Goal: Transaction & Acquisition: Obtain resource

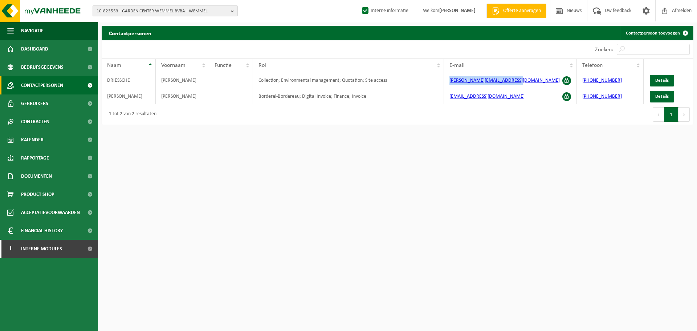
click at [140, 6] on span "10-823553 - GARDEN CENTER WEMMEL BVBA - WEMMEL" at bounding box center [162, 11] width 131 height 11
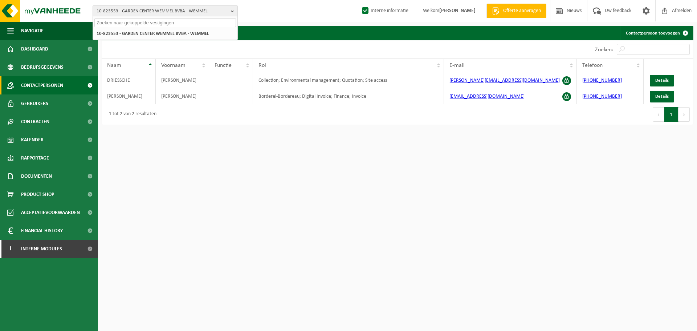
paste input "02-012334"
type input "02-012334"
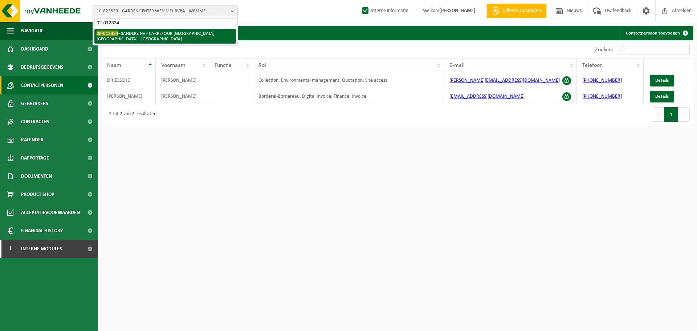
click at [146, 30] on li "02-012334 - SANDERS NV - CARREFOUR OOSTENDE MARIAKERKE - OOSTENDE" at bounding box center [165, 36] width 142 height 15
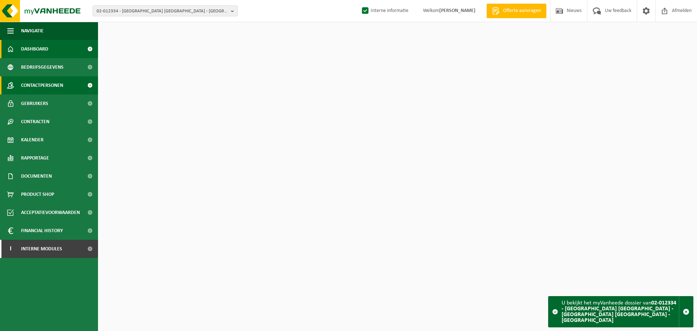
click at [43, 89] on span "Contactpersonen" at bounding box center [42, 85] width 42 height 18
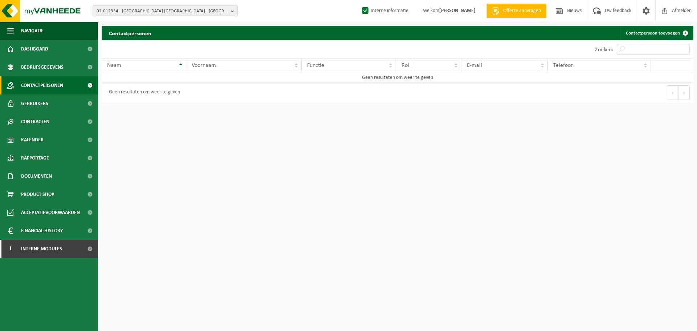
click at [127, 12] on span "02-012334 - SANDERS NV - CARREFOUR OOSTENDE MARIAKERKE - OOSTENDE" at bounding box center [162, 11] width 131 height 11
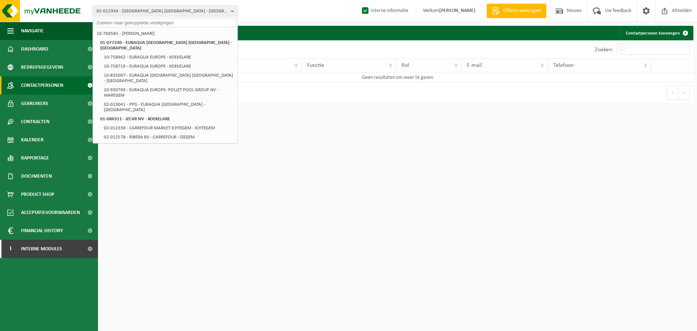
paste input "10-870428"
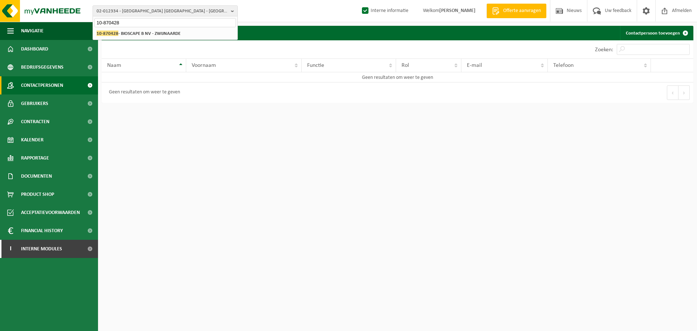
type input "10-870428"
click at [192, 35] on li "10-870428 - BIOSCAPE B NV - ZWIJNAARDE" at bounding box center [165, 33] width 142 height 9
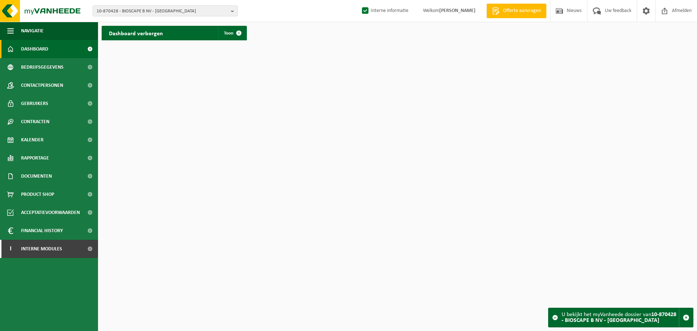
click at [399, 209] on html "10-870428 - BIOSCAPE B NV - ZWIJNAARDE 10-877559 - BIOSCAPE 10-780788 - BIO INC…" at bounding box center [348, 165] width 697 height 331
click at [443, 230] on html "10-870428 - BIOSCAPE B NV - ZWIJNAARDE 10-877559 - BIOSCAPE 10-780788 - BIO INC…" at bounding box center [348, 165] width 697 height 331
click at [140, 16] on span "10-870428 - BIOSCAPE B NV - [GEOGRAPHIC_DATA]" at bounding box center [162, 11] width 131 height 11
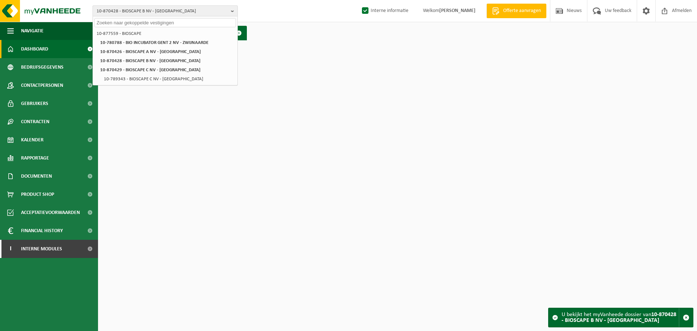
paste input "10-870428"
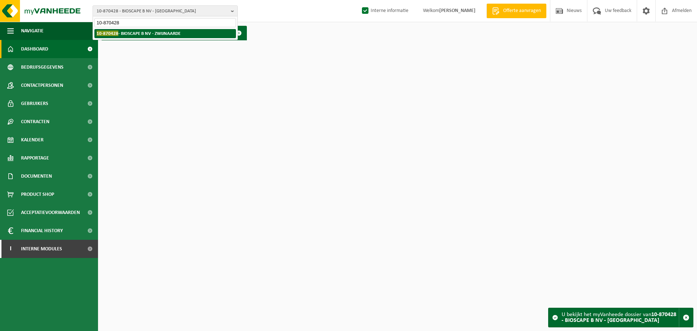
type input "10-870428"
click at [132, 32] on strong "10-870428 - BIOSCAPE B NV - ZWIJNAARDE" at bounding box center [139, 32] width 84 height 5
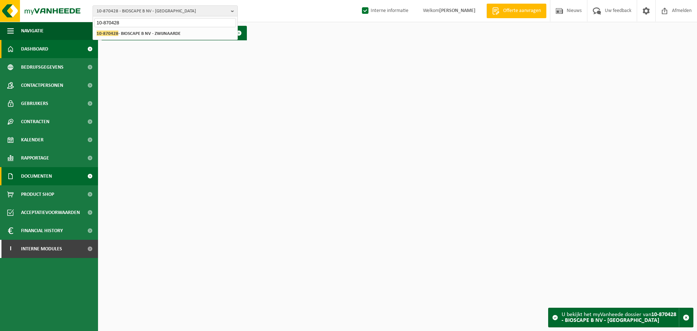
click at [35, 178] on span "Documenten" at bounding box center [36, 176] width 31 height 18
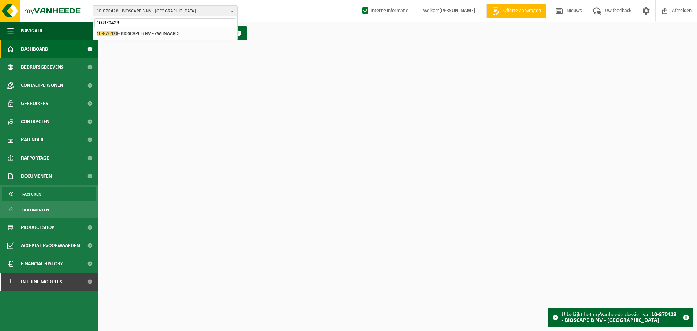
click at [32, 198] on span "Facturen" at bounding box center [31, 194] width 19 height 14
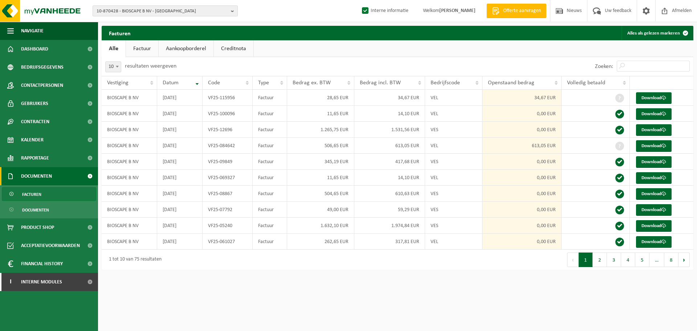
click at [177, 15] on span "10-870428 - BIOSCAPE B NV - ZWIJNAARDE" at bounding box center [162, 11] width 131 height 11
paste input "10-929418"
type input "10-929418"
click at [166, 29] on div "10-877559 - BIOSCAPE 10-780788 - BIO INCUBATOR GENT 2 NV - ZWIJNAARDE 10-870426…" at bounding box center [165, 34] width 144 height 12
click at [160, 34] on strong "10-929418 - FERMFEEST - ZWALM" at bounding box center [129, 32] width 65 height 5
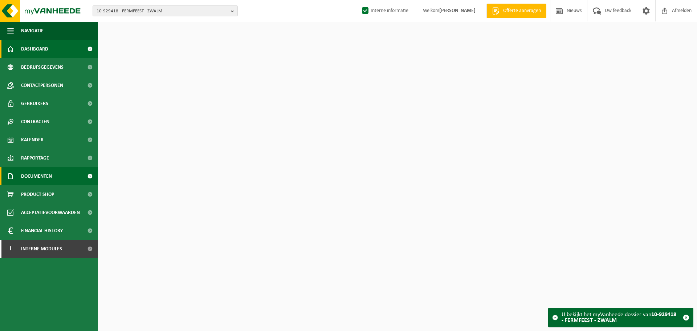
click at [19, 172] on link "Documenten" at bounding box center [49, 176] width 98 height 18
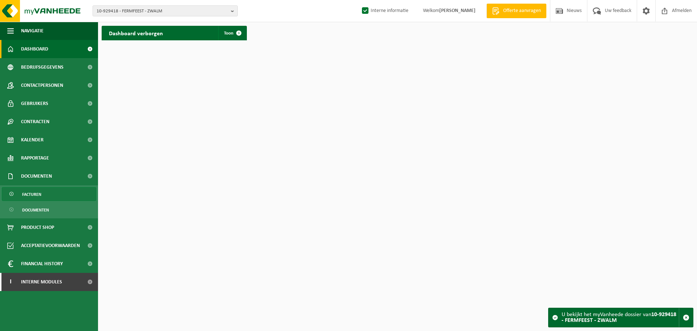
click at [31, 195] on span "Facturen" at bounding box center [31, 194] width 19 height 14
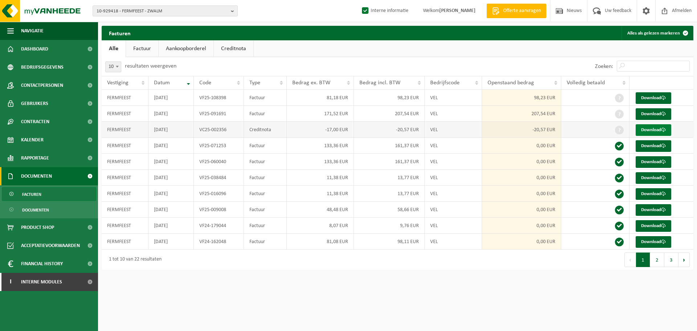
click at [642, 128] on link "Download" at bounding box center [653, 130] width 36 height 12
click at [590, 118] on td at bounding box center [595, 114] width 68 height 16
click at [664, 111] on link "Download" at bounding box center [653, 114] width 36 height 12
click at [129, 8] on span "10-929418 - FERMFEEST - ZWALM" at bounding box center [162, 11] width 131 height 11
paste input "10-746698"
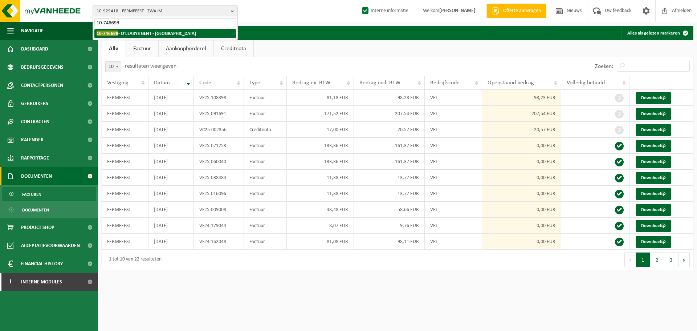
type input "10-746698"
click at [125, 34] on strong "10-746698 - O'LEARYS GENT - GENT" at bounding box center [146, 32] width 99 height 5
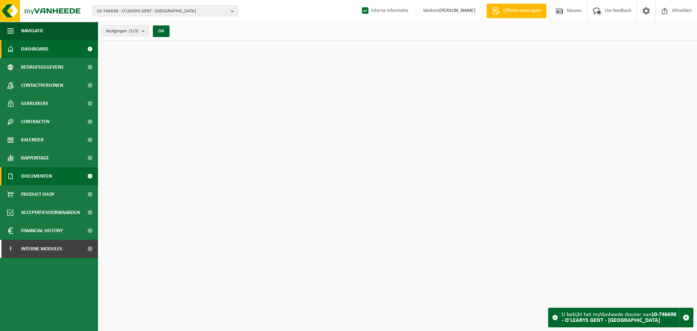
click at [37, 181] on span "Documenten" at bounding box center [36, 176] width 31 height 18
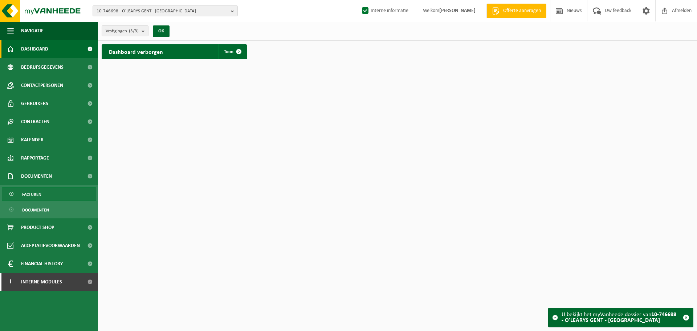
click at [29, 196] on span "Facturen" at bounding box center [31, 194] width 19 height 14
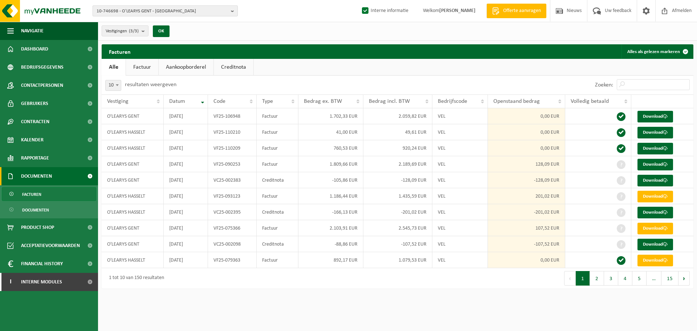
click at [207, 12] on span "10-746698 - O'LEARYS GENT - [GEOGRAPHIC_DATA]" at bounding box center [162, 11] width 131 height 11
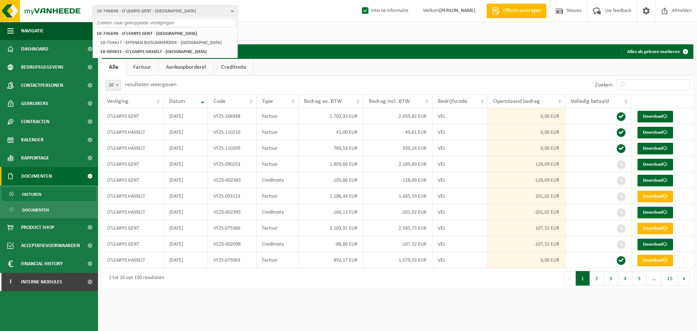
click at [207, 12] on span "10-746698 - O'LEARYS GENT - [GEOGRAPHIC_DATA]" at bounding box center [162, 11] width 131 height 11
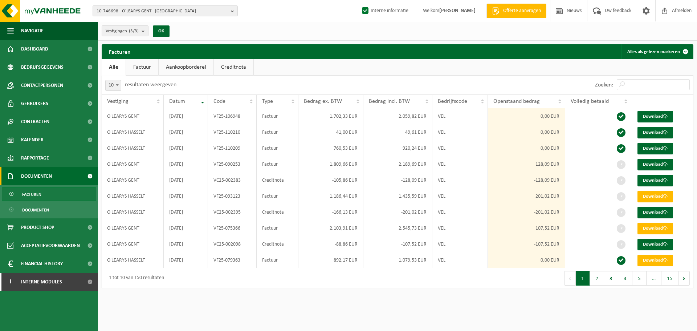
click at [234, 66] on link "Creditnota" at bounding box center [234, 67] width 40 height 17
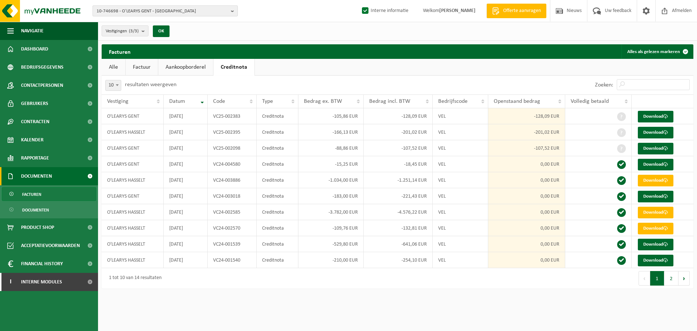
click at [176, 11] on span "10-746698 - O'LEARYS GENT - [GEOGRAPHIC_DATA]" at bounding box center [162, 11] width 131 height 11
paste input "10-898551"
type input "10-898551"
click at [148, 37] on li "10-898551 - [PERSON_NAME] - [GEOGRAPHIC_DATA]" at bounding box center [165, 33] width 142 height 9
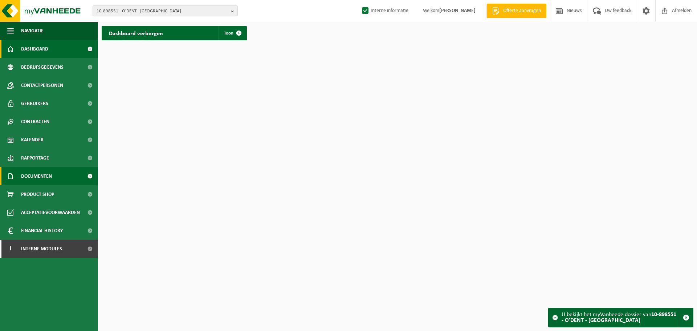
click at [24, 176] on span "Documenten" at bounding box center [36, 176] width 31 height 18
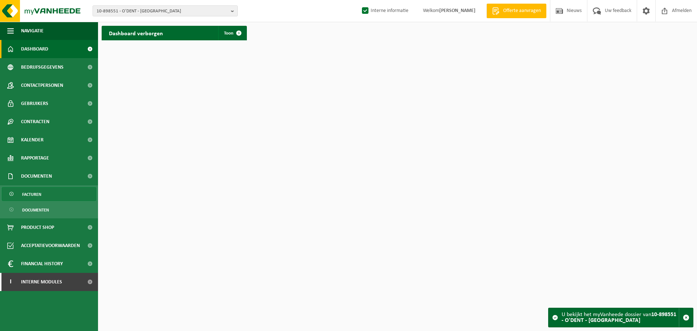
click at [24, 196] on span "Facturen" at bounding box center [31, 194] width 19 height 14
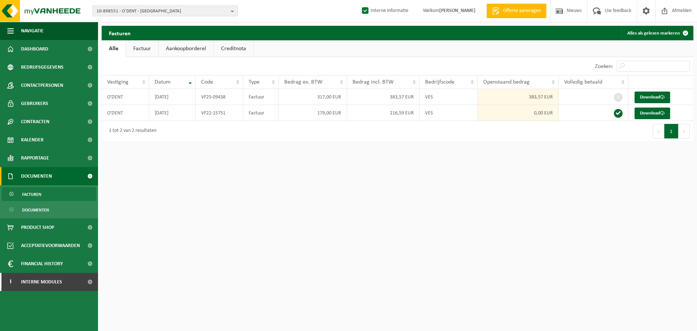
click at [205, 12] on span "10-898551 - O'DENT - OUDENAARDE" at bounding box center [162, 11] width 131 height 11
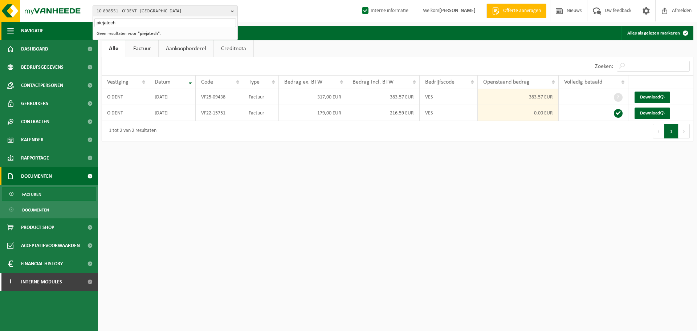
drag, startPoint x: 131, startPoint y: 26, endPoint x: 73, endPoint y: 28, distance: 58.1
click at [73, 28] on div "10-898551 - O'DENT - OUDENAARDE piejatech 10-898551 - O'DENT - OUDENAARDE Geen …" at bounding box center [348, 74] width 697 height 148
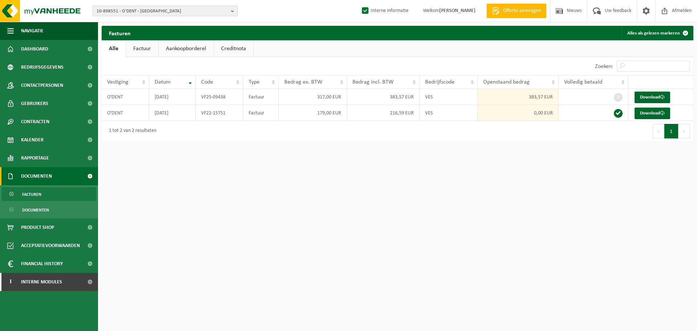
click at [157, 8] on span "10-898551 - O'DENT - OUDENAARDE" at bounding box center [162, 11] width 131 height 11
paste input "10-946899"
type input "10-946899"
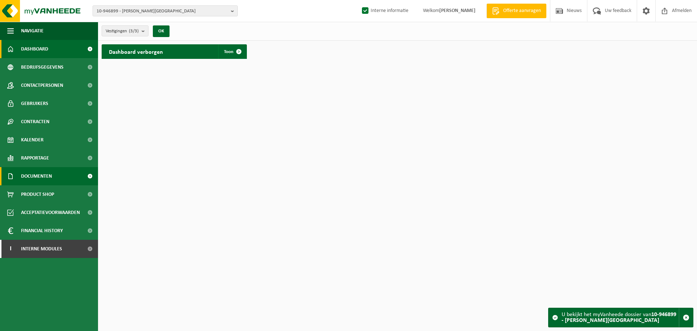
click at [34, 176] on span "Documenten" at bounding box center [36, 176] width 31 height 18
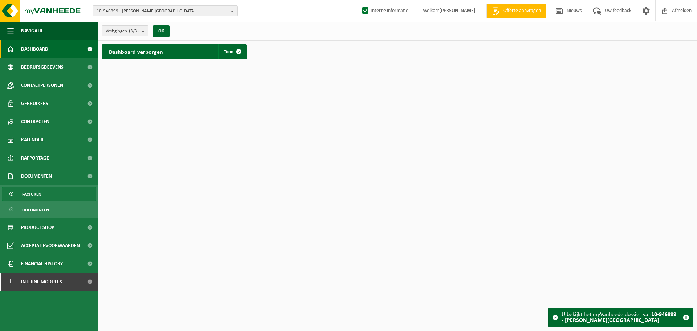
click at [43, 194] on link "Facturen" at bounding box center [49, 194] width 94 height 14
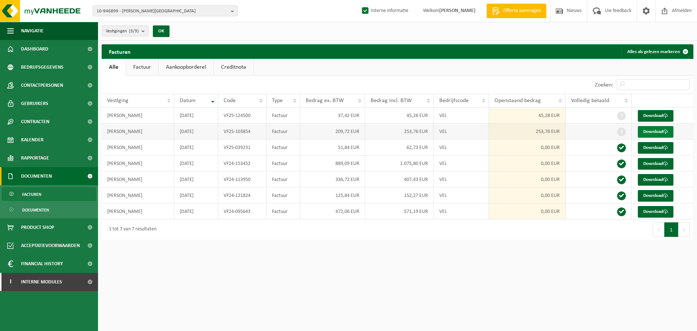
click at [656, 130] on link "Download" at bounding box center [656, 132] width 36 height 12
click at [657, 119] on link "Download" at bounding box center [656, 116] width 36 height 12
click at [514, 285] on html "10-946899 - ANSEEUW, PIETER-JAN - STADEN 10-946899 - ANSEEUW, PIETER-JAN - STAD…" at bounding box center [348, 165] width 697 height 331
click at [651, 115] on link "Download" at bounding box center [656, 116] width 36 height 12
click at [647, 147] on link "Download" at bounding box center [656, 148] width 36 height 12
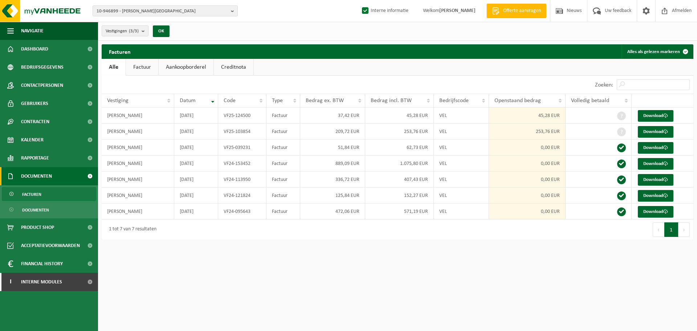
click at [393, 280] on html "10-946899 - ANSEEUW, PIETER-JAN - STADEN 10-946899 - ANSEEUW, PIETER-JAN - STAD…" at bounding box center [348, 165] width 697 height 331
click at [648, 163] on link "Download" at bounding box center [656, 164] width 36 height 12
click at [122, 10] on span "10-946899 - ANSEEUW, PIETER-JAN - STADEN" at bounding box center [162, 11] width 131 height 11
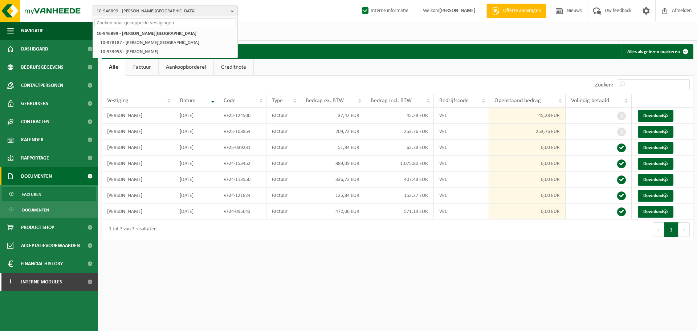
paste input "01-903081"
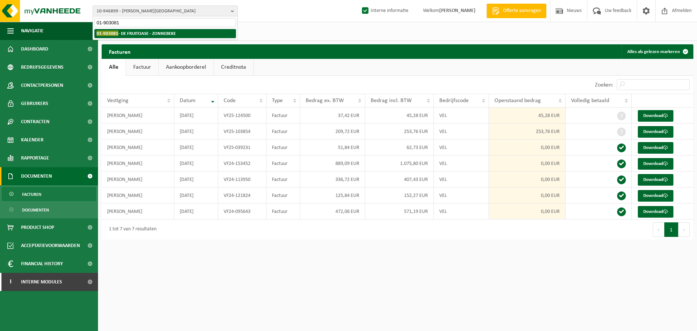
type input "01-903081"
click at [121, 31] on strong "01-903081 - DE FRUITOASE - ZONNEBEKE" at bounding box center [136, 32] width 79 height 5
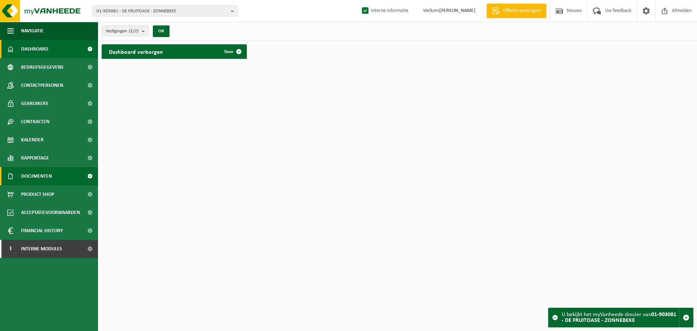
click at [41, 173] on span "Documenten" at bounding box center [36, 176] width 31 height 18
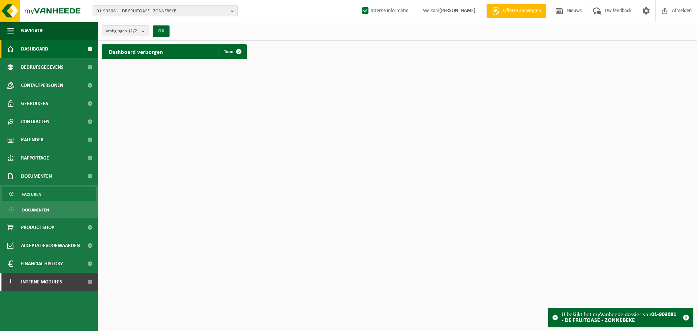
click at [36, 193] on span "Facturen" at bounding box center [31, 194] width 19 height 14
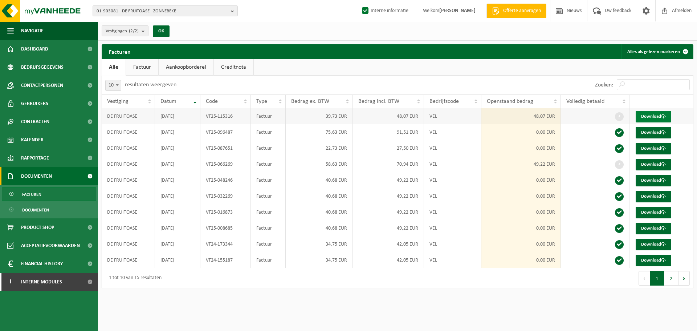
click at [649, 118] on link "Download" at bounding box center [653, 117] width 36 height 12
click at [656, 129] on link "Download" at bounding box center [653, 133] width 36 height 12
click at [130, 11] on span "01-903081 - DE FRUITOASE - ZONNEBEKE" at bounding box center [162, 11] width 131 height 11
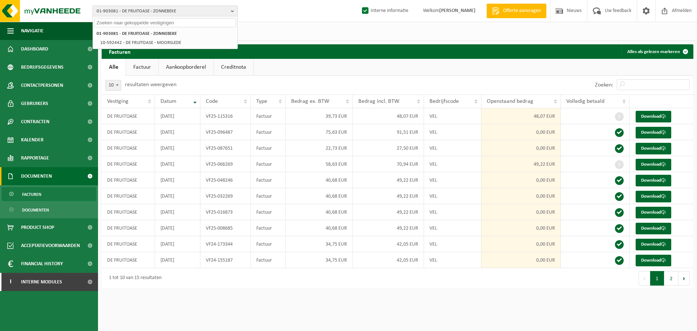
paste input "10-989577"
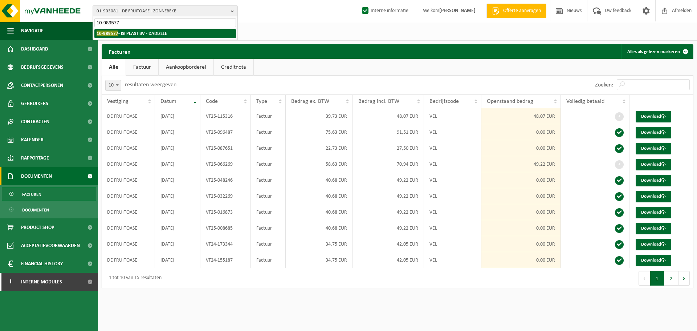
type input "10-989577"
click at [132, 31] on strong "10-989577 - ISI PLAST BV - DADIZELE" at bounding box center [132, 32] width 70 height 5
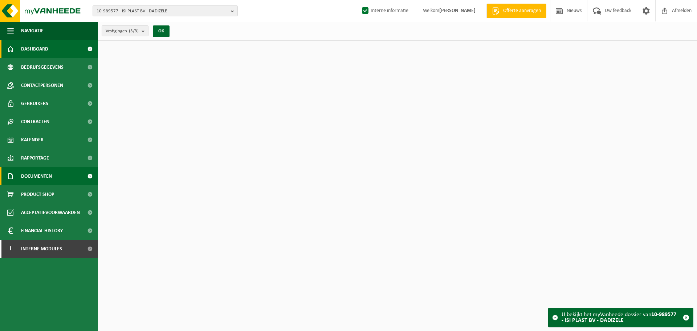
click at [38, 168] on span "Documenten" at bounding box center [36, 176] width 31 height 18
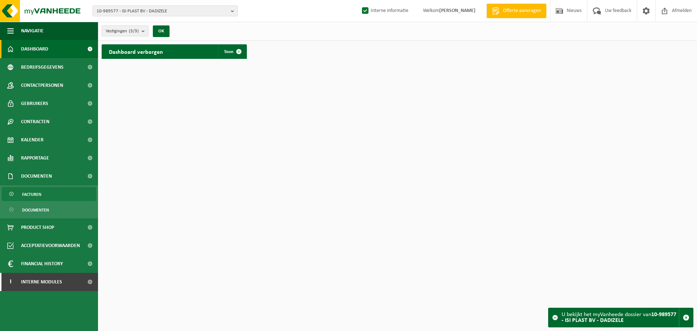
click at [29, 200] on span "Facturen" at bounding box center [31, 194] width 19 height 14
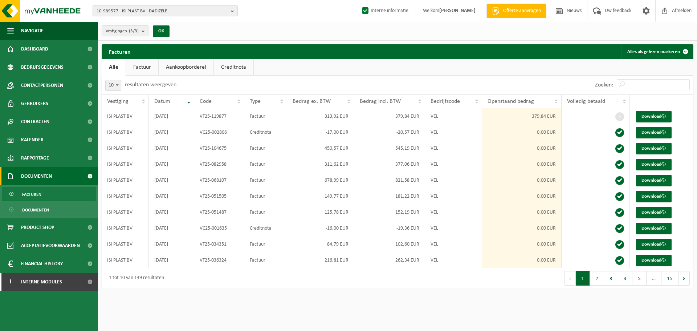
click at [151, 13] on span "10-989577 - ISI PLAST BV - DADIZELE" at bounding box center [162, 11] width 131 height 11
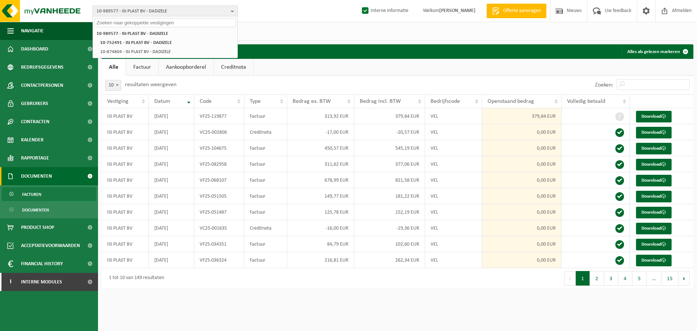
paste input "01-095200"
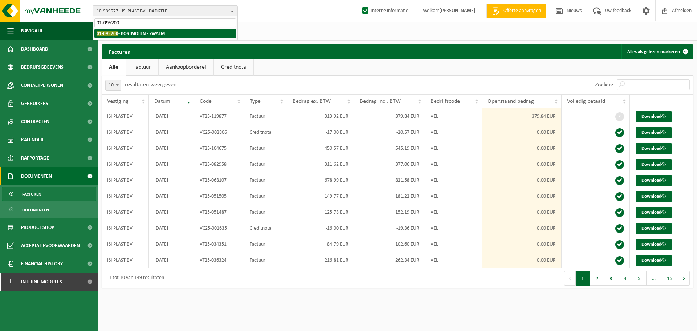
type input "01-095200"
click at [124, 37] on li "01-095200 - BOSTMOLEN - ZWALM" at bounding box center [165, 33] width 142 height 9
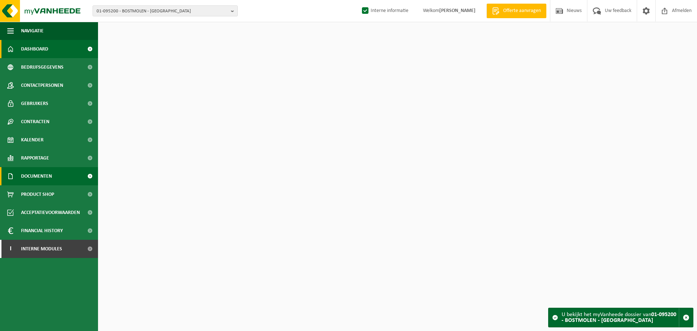
click at [70, 173] on link "Documenten" at bounding box center [49, 176] width 98 height 18
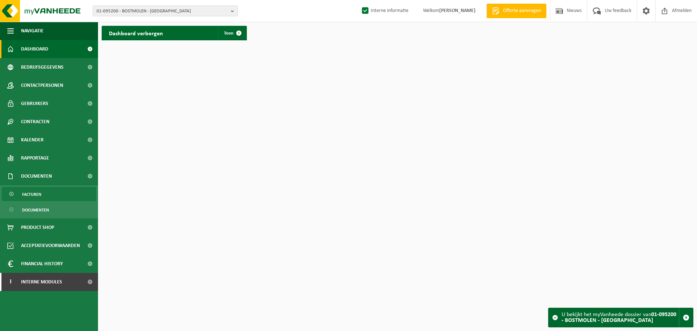
click at [44, 198] on link "Facturen" at bounding box center [49, 194] width 94 height 14
